Goal: Transaction & Acquisition: Subscribe to service/newsletter

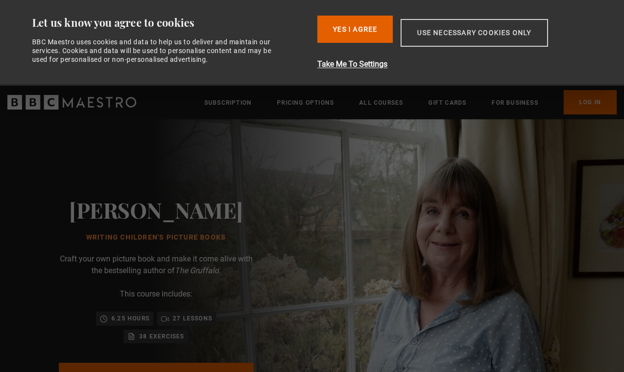
click at [504, 26] on button "Use necessary cookies only" at bounding box center [473, 33] width 147 height 28
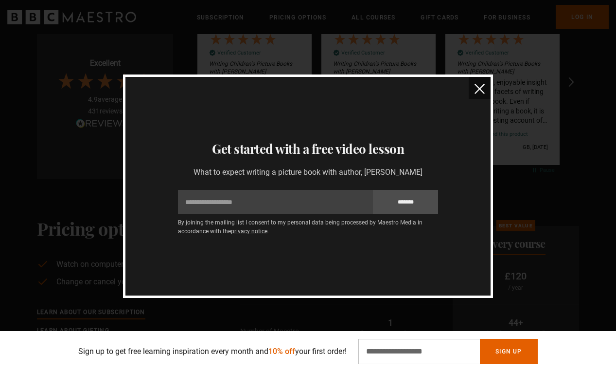
scroll to position [1897, 0]
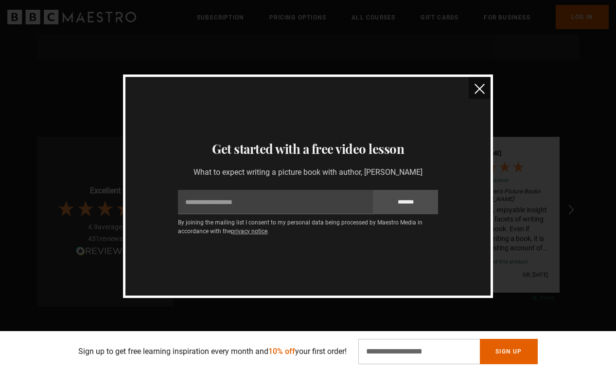
click at [478, 92] on img "close" at bounding box center [480, 89] width 10 height 10
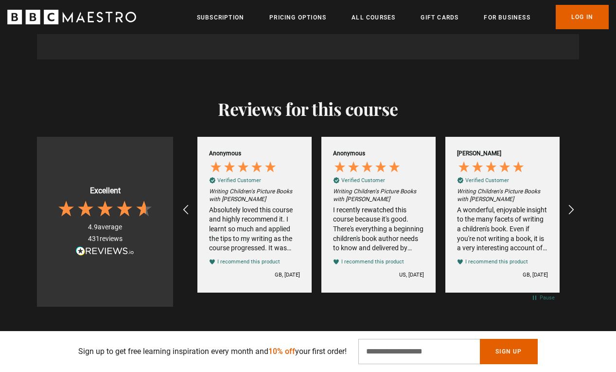
click at [376, 11] on li "All Courses" at bounding box center [374, 17] width 44 height 12
click at [376, 21] on link "All Courses" at bounding box center [374, 18] width 44 height 10
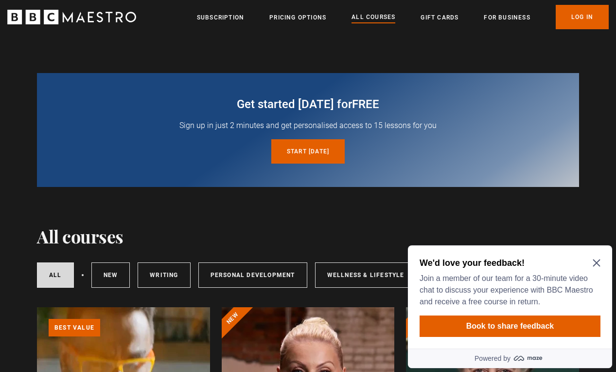
click at [596, 262] on icon "Close Maze Prompt" at bounding box center [596, 262] width 7 height 7
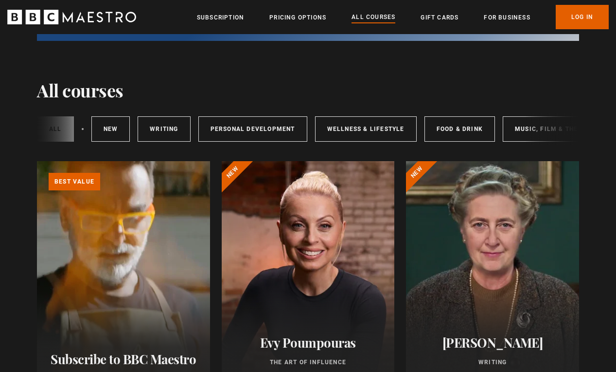
scroll to position [0, 172]
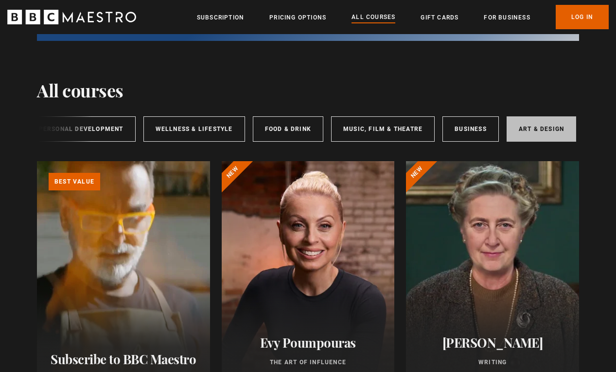
click at [542, 131] on link "Art & Design" at bounding box center [542, 128] width 70 height 25
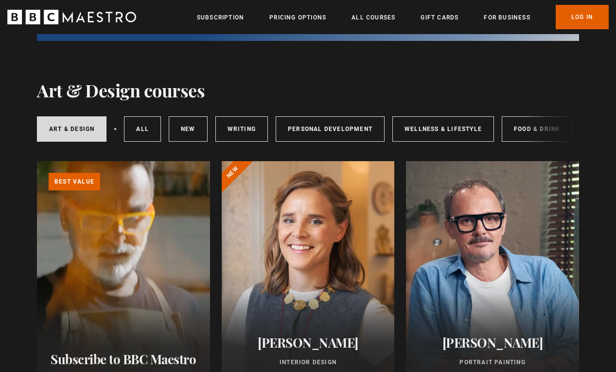
scroll to position [243, 0]
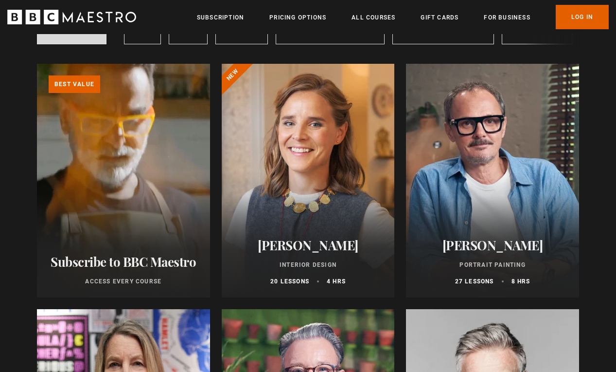
click at [37, 64] on link "Learn more about BBC Maestro" at bounding box center [37, 64] width 0 height 0
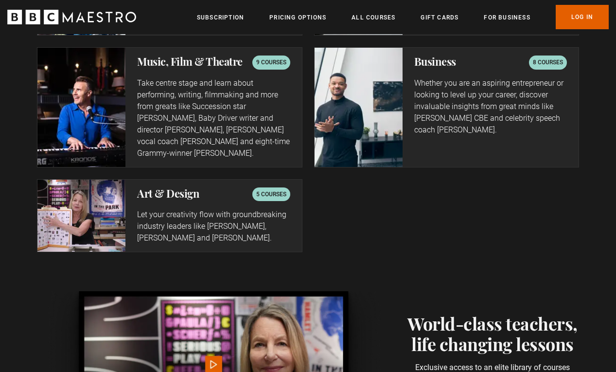
scroll to position [0, 372]
click at [270, 189] on p "5 courses" at bounding box center [271, 194] width 30 height 10
click at [102, 203] on img at bounding box center [81, 215] width 88 height 72
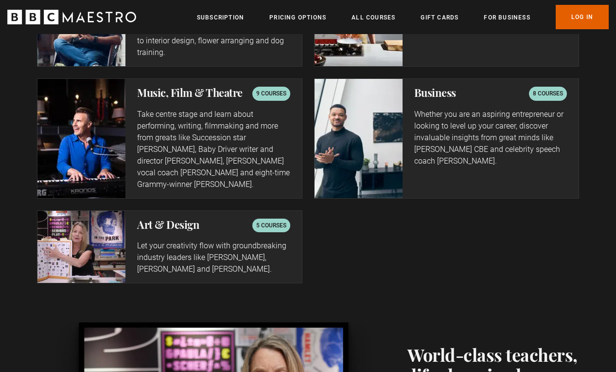
scroll to position [1808, 0]
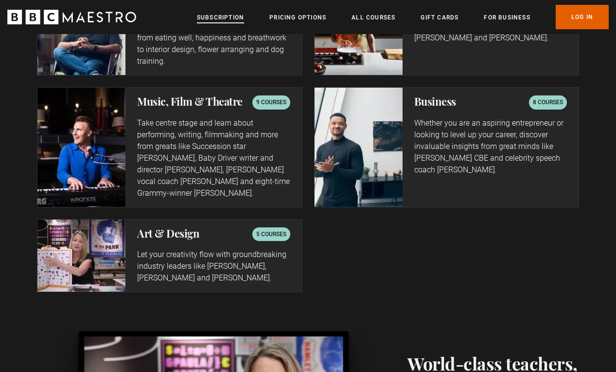
click at [218, 17] on link "Subscription" at bounding box center [220, 18] width 47 height 10
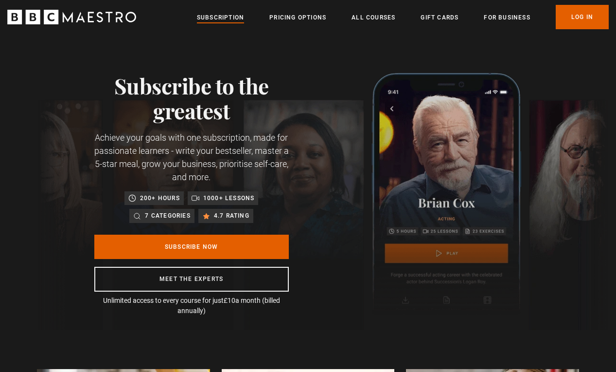
scroll to position [0, 1116]
click at [314, 21] on link "Pricing Options" at bounding box center [297, 18] width 57 height 10
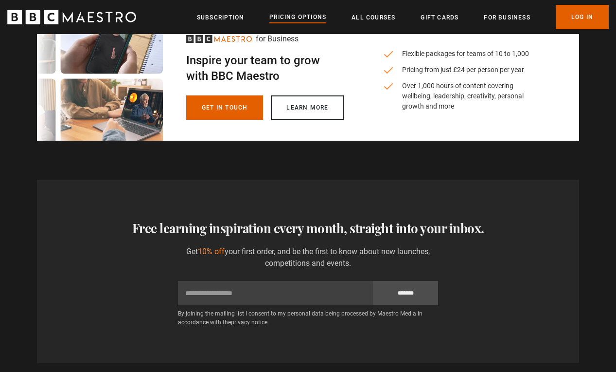
scroll to position [486, 0]
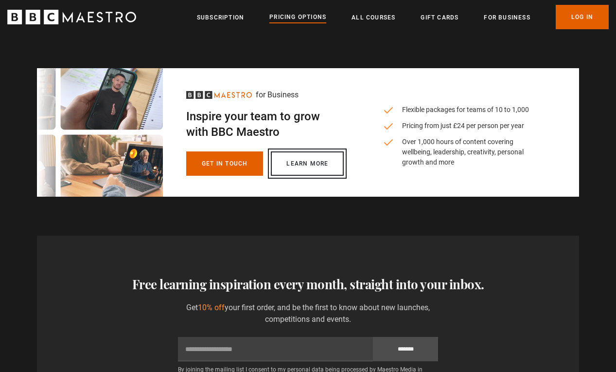
click at [304, 164] on link "Learn more" at bounding box center [307, 163] width 73 height 24
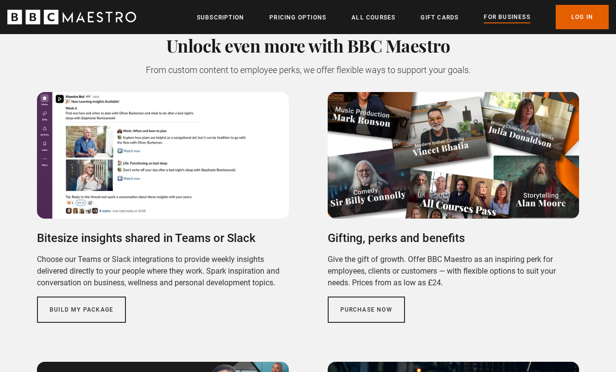
scroll to position [876, 0]
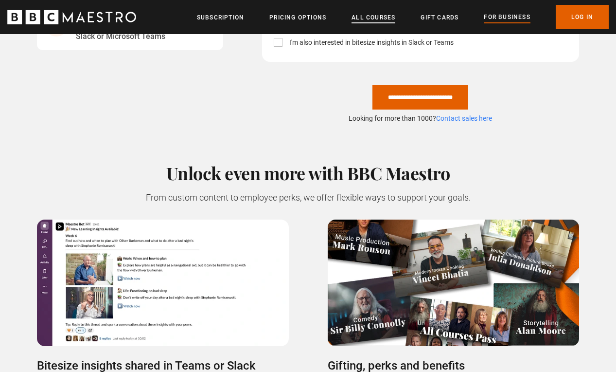
click at [358, 15] on link "All Courses" at bounding box center [374, 18] width 44 height 10
